Goal: Transaction & Acquisition: Purchase product/service

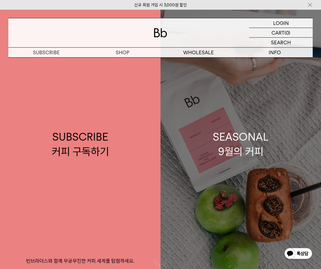
click at [234, 132] on div "SEASONAL 9월의 커피" at bounding box center [241, 144] width 56 height 29
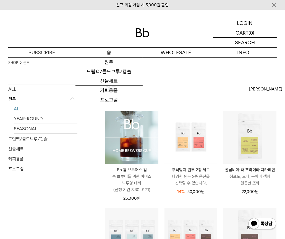
click at [110, 49] on p "숍" at bounding box center [109, 53] width 67 height 10
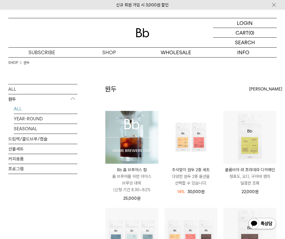
click at [131, 131] on img at bounding box center [131, 137] width 53 height 53
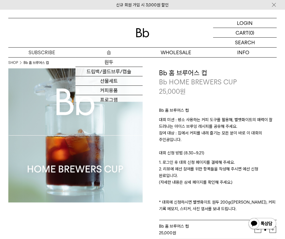
click at [109, 53] on p "숍" at bounding box center [109, 53] width 67 height 10
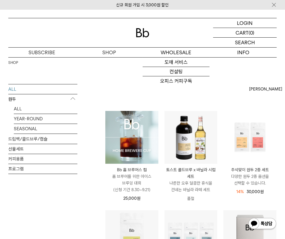
click at [145, 38] on div at bounding box center [142, 32] width 269 height 29
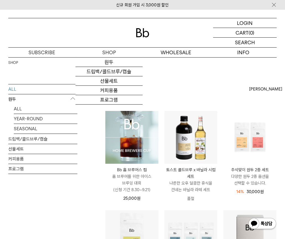
click at [143, 37] on div at bounding box center [142, 32] width 269 height 29
click at [107, 55] on p "숍" at bounding box center [109, 53] width 67 height 10
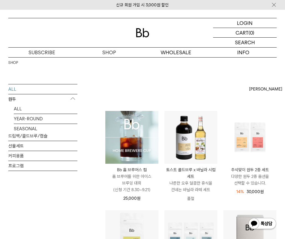
click at [138, 130] on img at bounding box center [131, 137] width 53 height 53
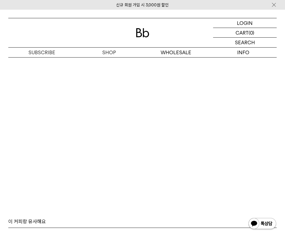
scroll to position [2862, 0]
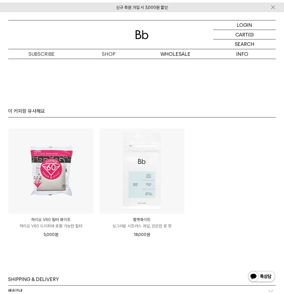
scroll to position [2463, 0]
